Goal: Task Accomplishment & Management: Use online tool/utility

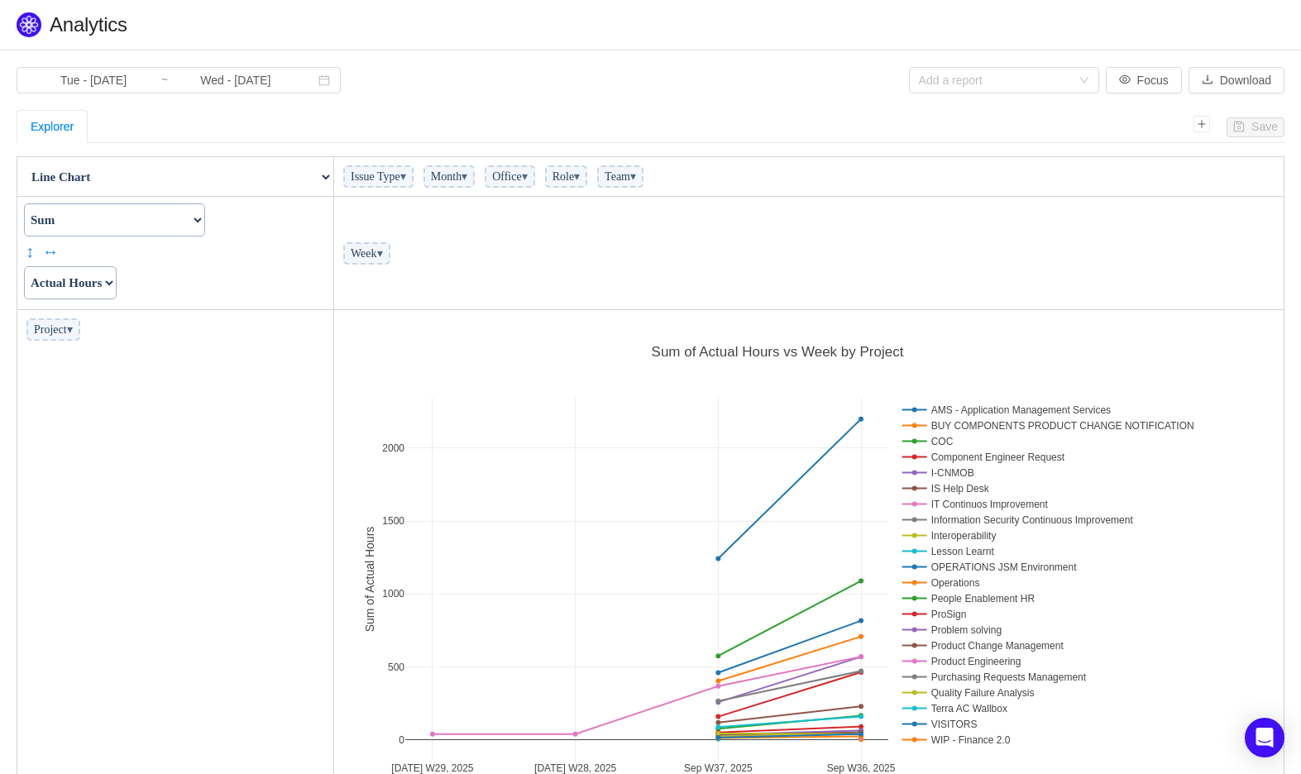
click at [406, 175] on span "▾" at bounding box center [403, 176] width 6 height 12
click at [383, 250] on span "▾" at bounding box center [380, 253] width 6 height 12
